Goal: Information Seeking & Learning: Learn about a topic

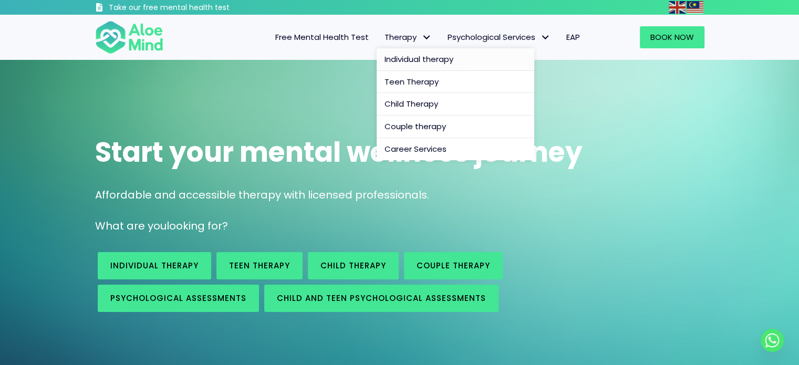
click at [401, 62] on span "Individual therapy" at bounding box center [419, 59] width 69 height 11
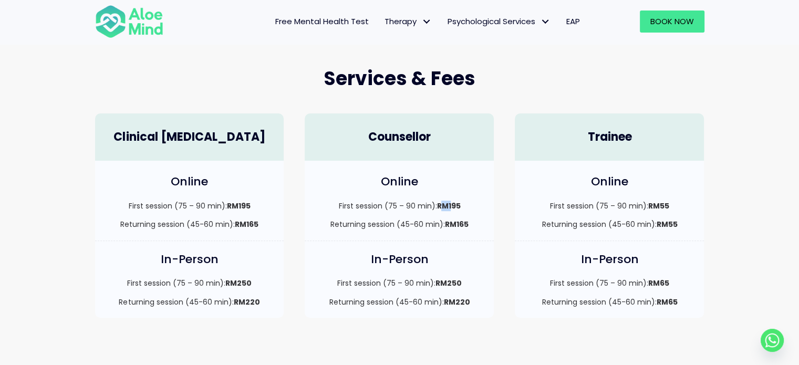
drag, startPoint x: 441, startPoint y: 202, endPoint x: 452, endPoint y: 202, distance: 11.6
click at [452, 202] on strong "RM195" at bounding box center [449, 206] width 24 height 11
drag, startPoint x: 115, startPoint y: 221, endPoint x: 183, endPoint y: 221, distance: 67.8
click at [183, 221] on p "Returning session (45-60 min): RM165" at bounding box center [190, 224] width 168 height 11
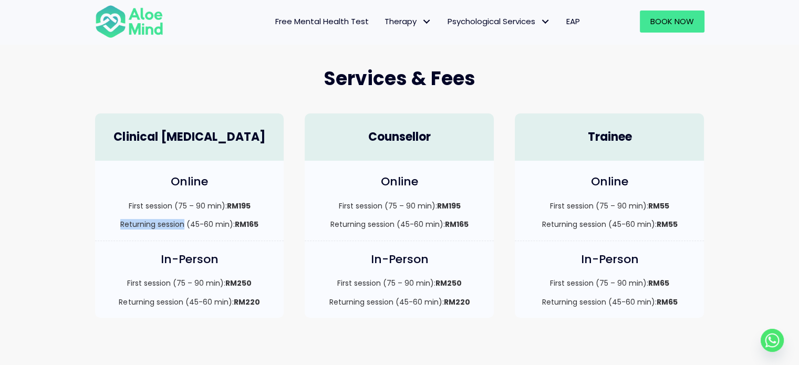
copy p "Returning session"
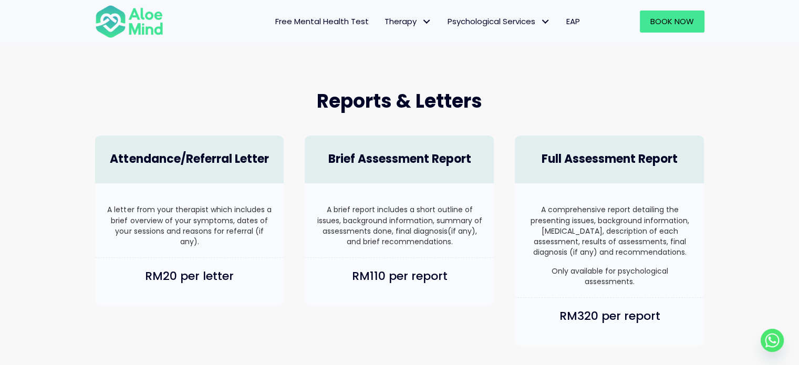
scroll to position [683, 0]
